Goal: Navigation & Orientation: Go to known website

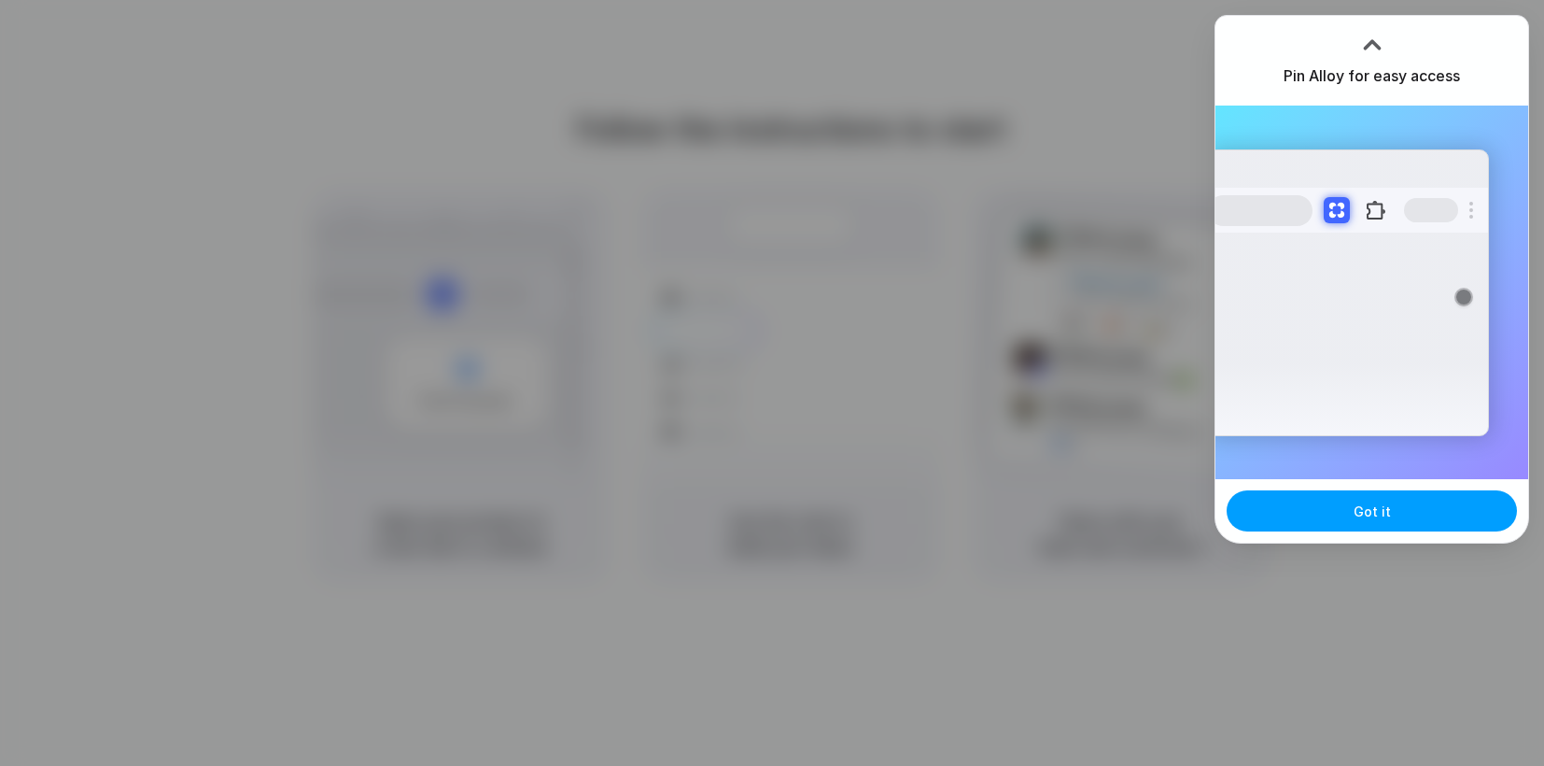
click at [1344, 513] on button "Got it" at bounding box center [1372, 510] width 290 height 41
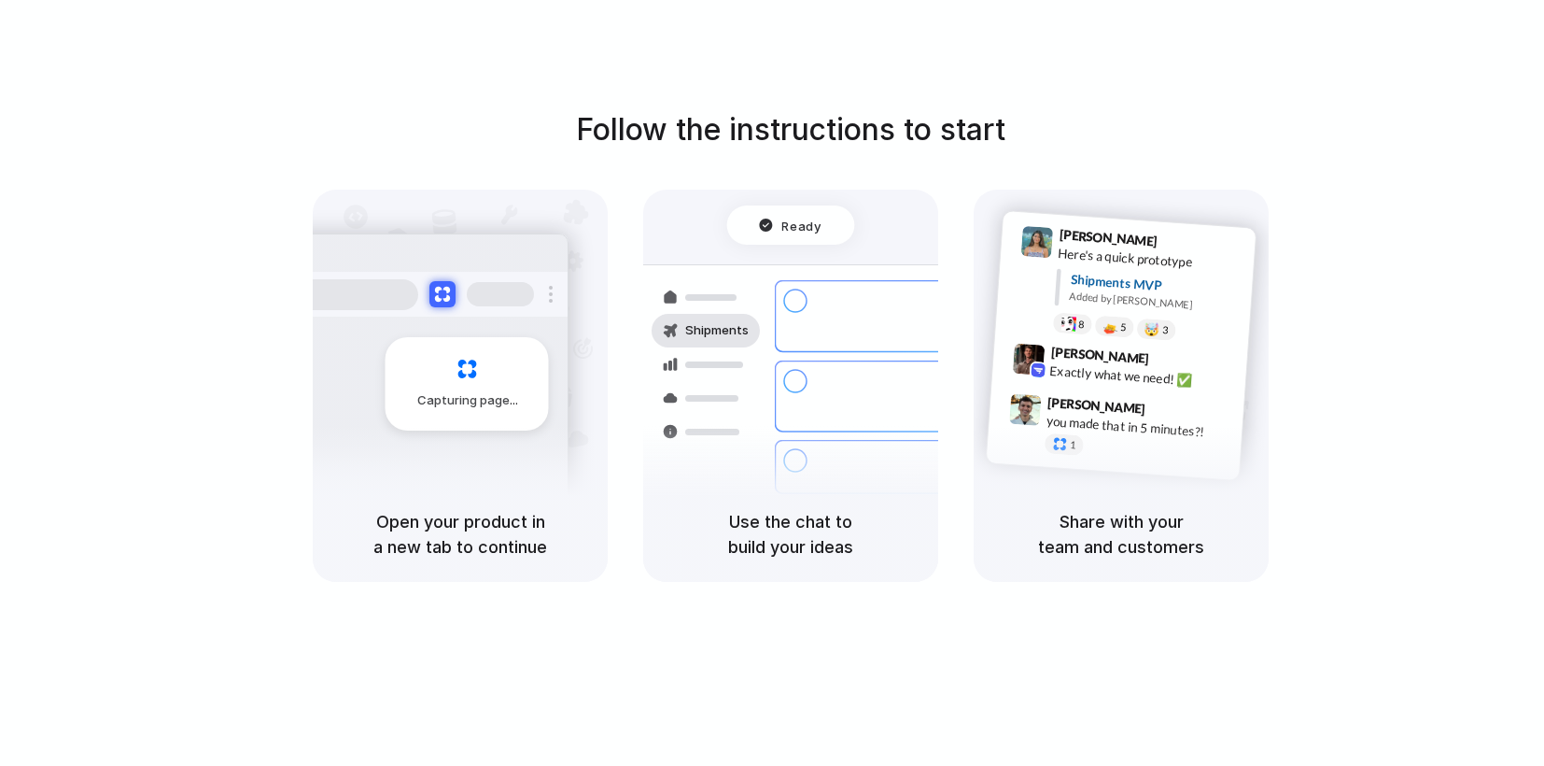
click at [772, 383] on div at bounding box center [772, 383] width 0 height 0
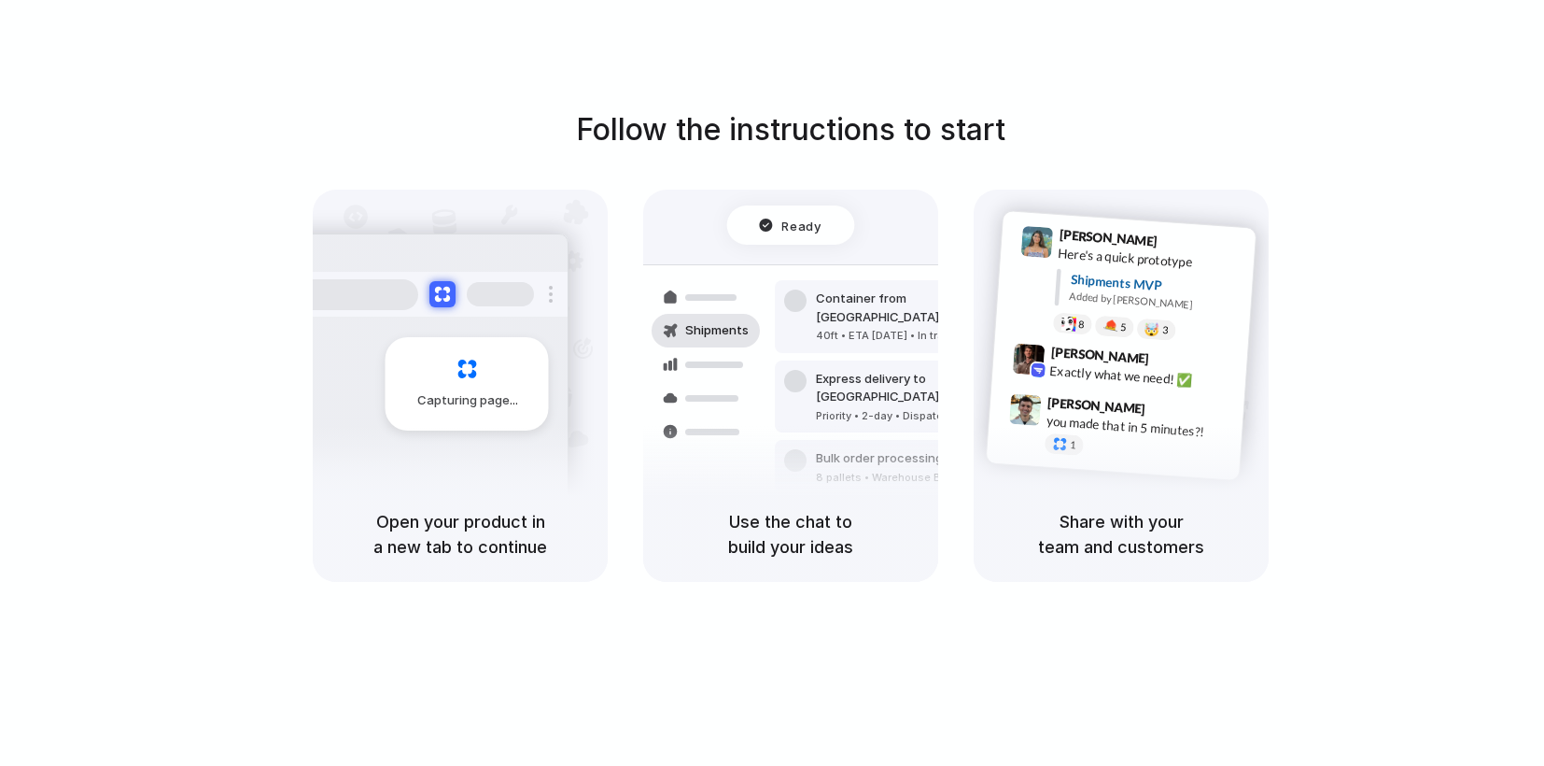
click at [772, 383] on div at bounding box center [772, 383] width 0 height 0
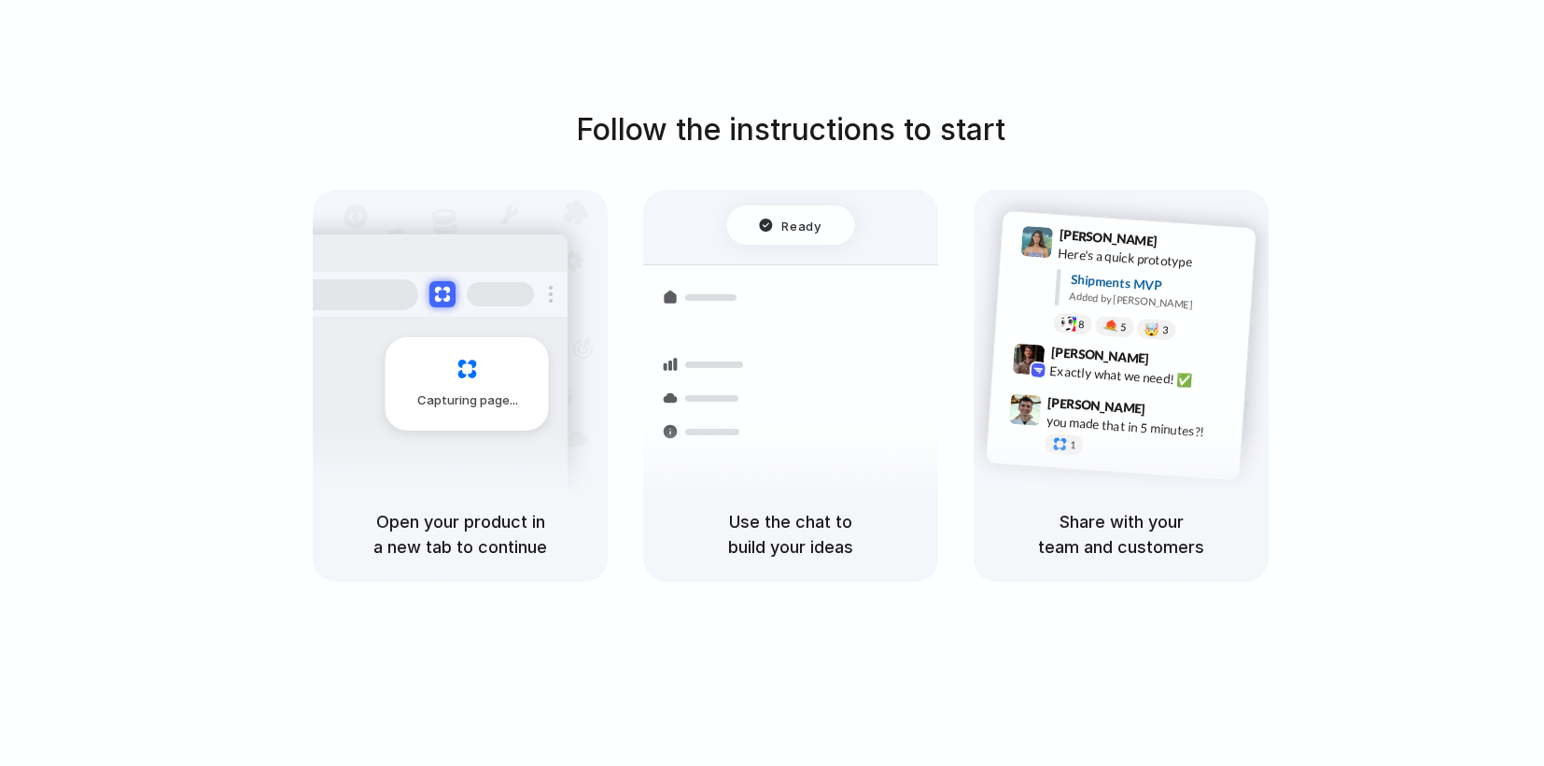
click at [772, 383] on div at bounding box center [772, 383] width 0 height 0
